Goal: Find specific page/section

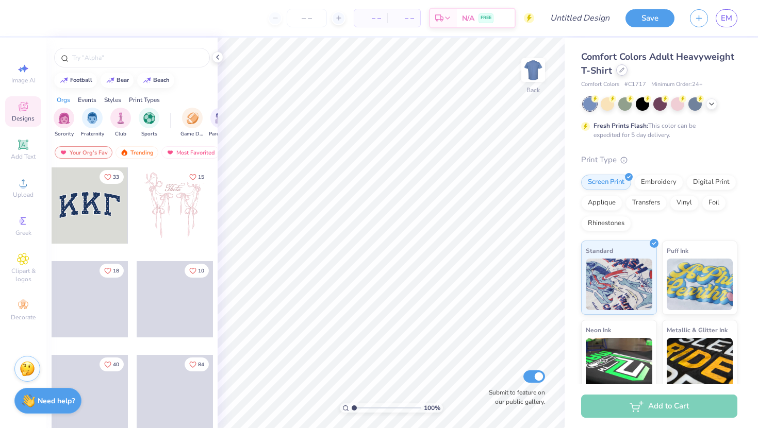
click at [618, 71] on div at bounding box center [621, 69] width 11 height 11
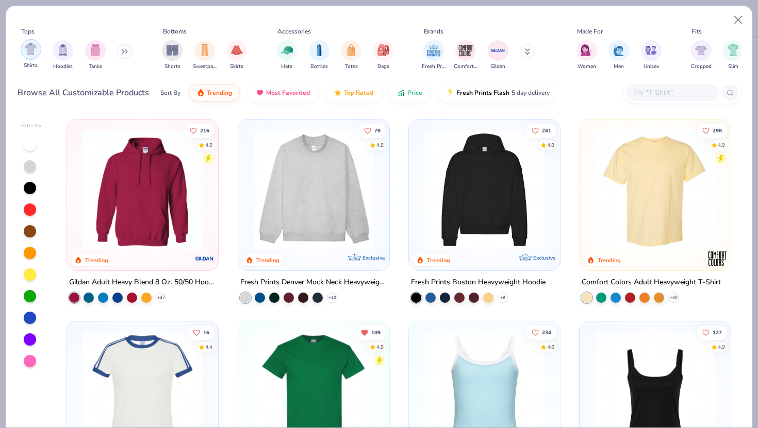
click at [35, 56] on div "filter for Shirts" at bounding box center [31, 49] width 21 height 21
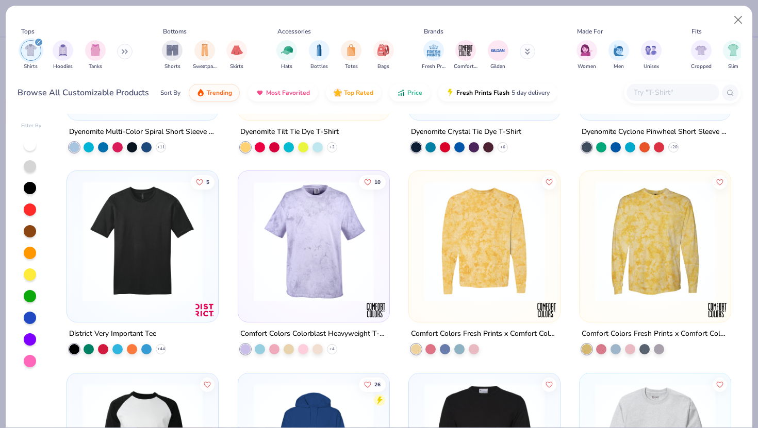
scroll to position [8248, 0]
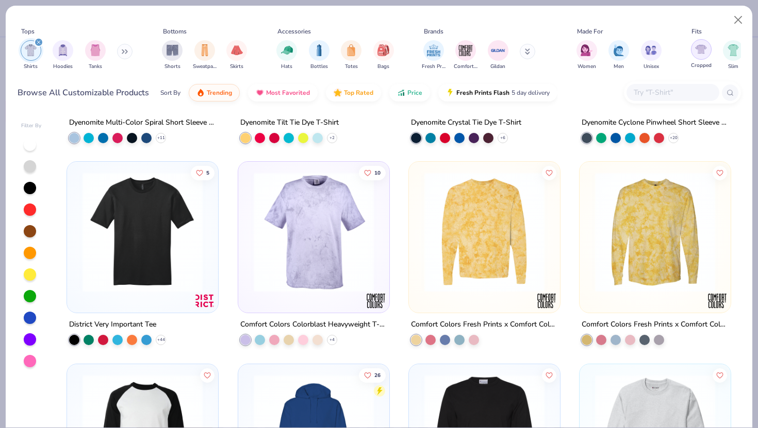
click at [705, 56] on div "filter for Cropped" at bounding box center [701, 49] width 21 height 21
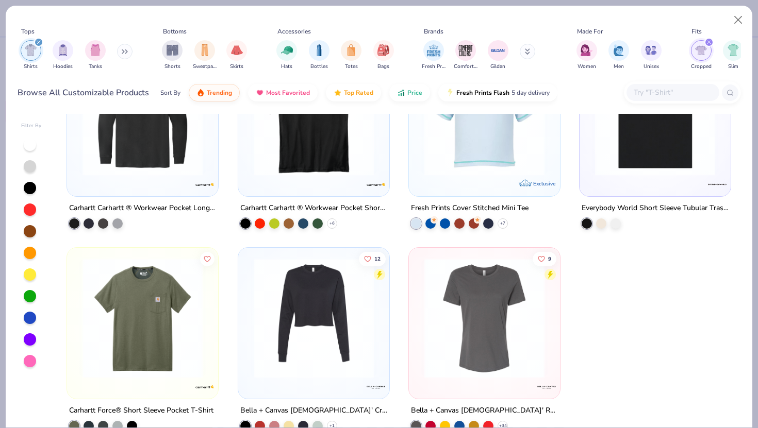
scroll to position [1106, 0]
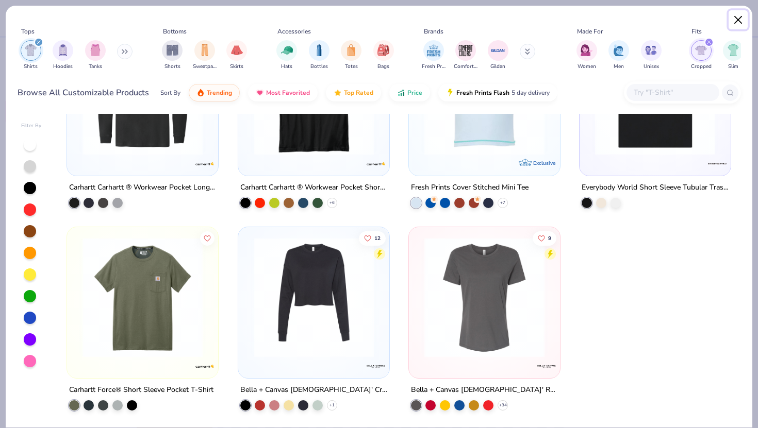
click at [736, 25] on button "Close" at bounding box center [738, 20] width 20 height 20
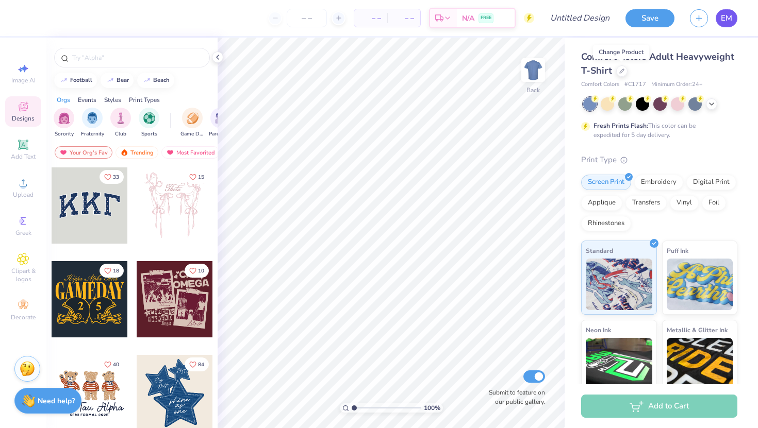
click at [729, 19] on span "EM" at bounding box center [726, 18] width 11 height 12
